Goal: Information Seeking & Learning: Learn about a topic

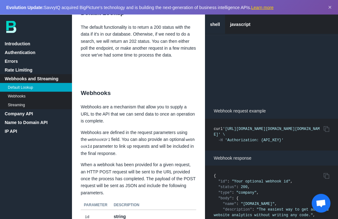
scroll to position [995, 0]
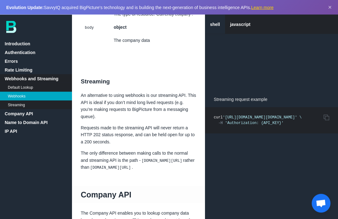
scroll to position [1233, 0]
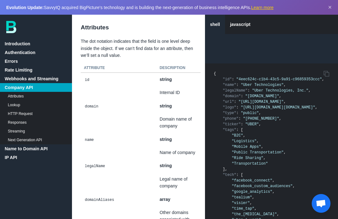
scroll to position [1615, 0]
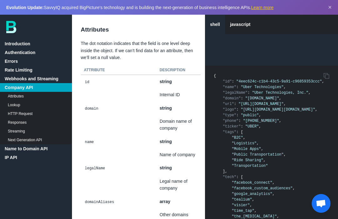
scroll to position [1597, 0]
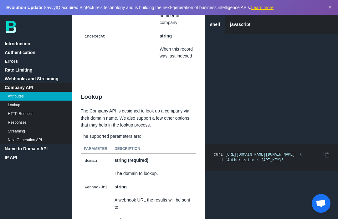
scroll to position [3468, 0]
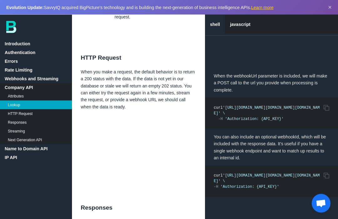
scroll to position [3699, 0]
